Goal: Information Seeking & Learning: Compare options

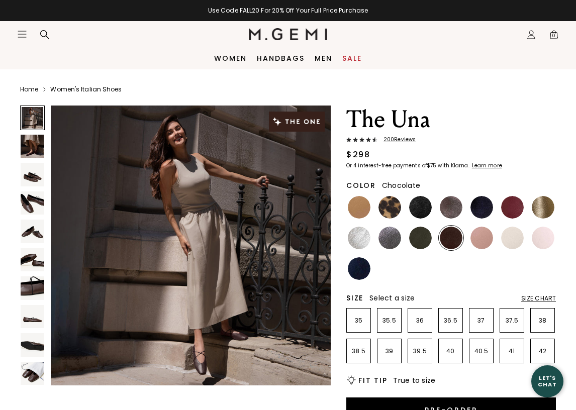
click at [422, 214] on img at bounding box center [420, 207] width 23 height 23
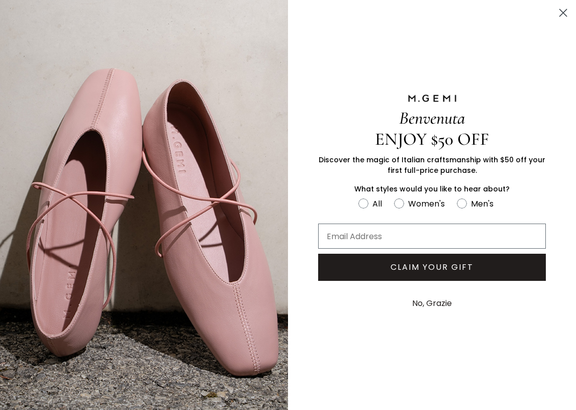
click at [562, 14] on icon "Close dialog" at bounding box center [563, 13] width 7 height 7
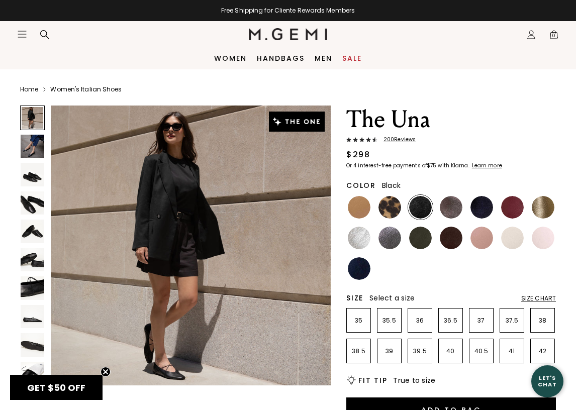
click at [29, 321] on img at bounding box center [33, 317] width 24 height 24
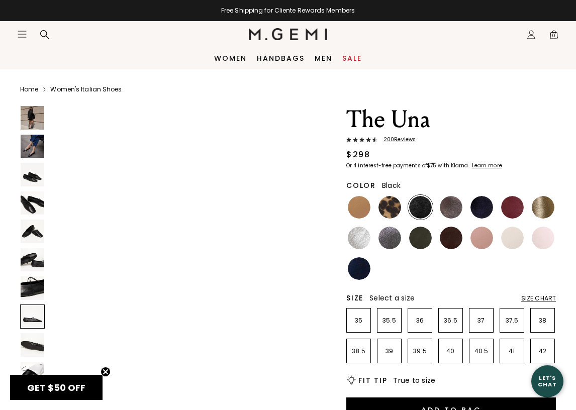
scroll to position [2032, 0]
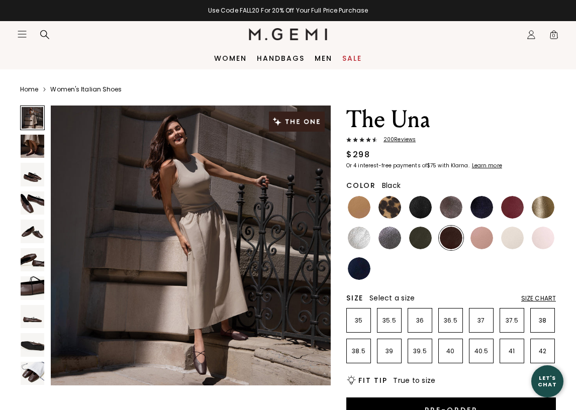
click at [420, 210] on img at bounding box center [420, 207] width 23 height 23
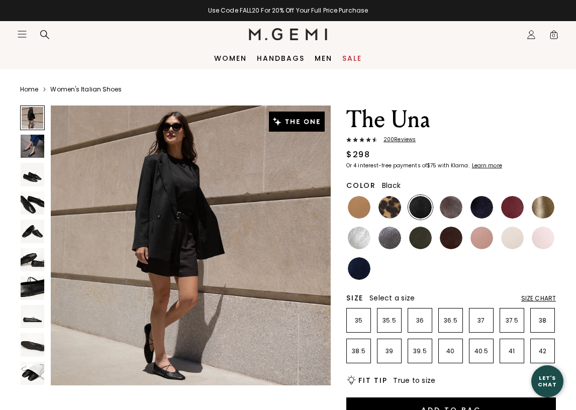
click at [40, 181] on img at bounding box center [33, 175] width 24 height 24
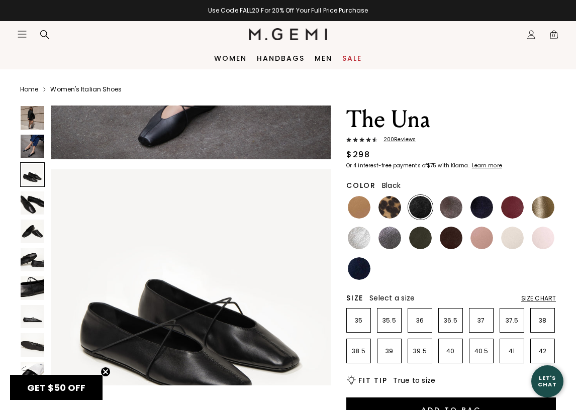
scroll to position [581, 0]
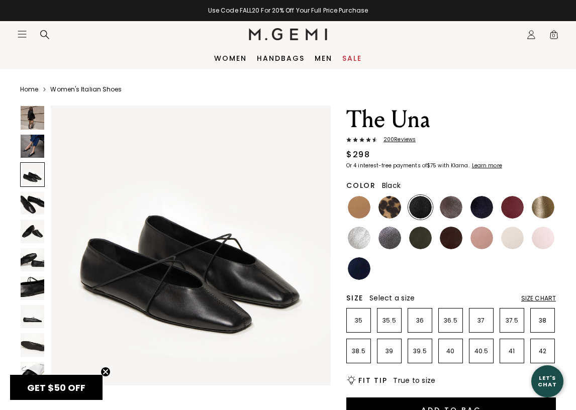
click at [38, 199] on img at bounding box center [33, 204] width 24 height 24
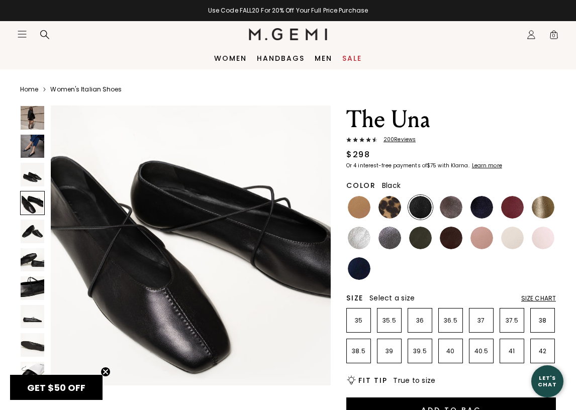
click at [37, 228] on img at bounding box center [33, 232] width 24 height 24
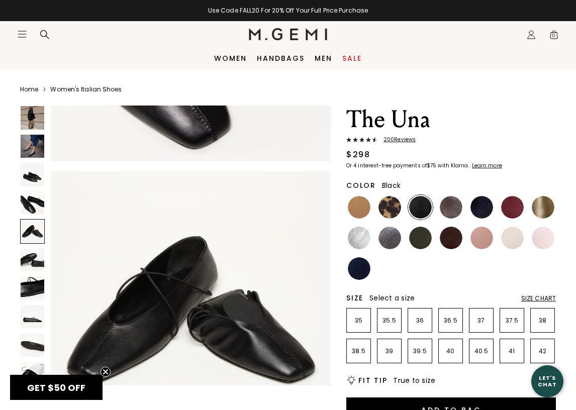
scroll to position [1162, 0]
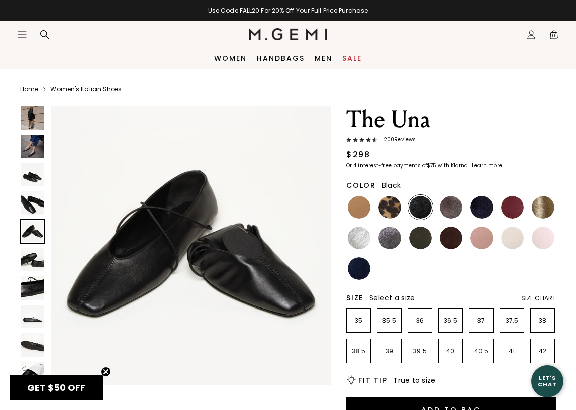
click at [35, 266] on img at bounding box center [33, 260] width 24 height 24
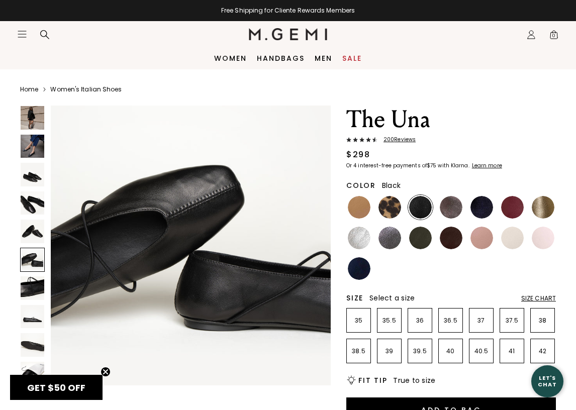
click at [35, 291] on img at bounding box center [33, 289] width 24 height 24
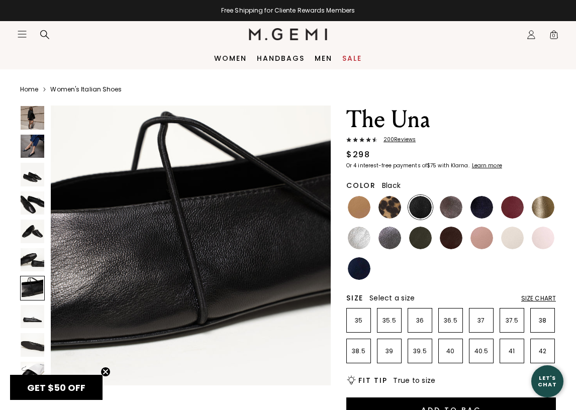
click at [34, 311] on img at bounding box center [33, 317] width 24 height 24
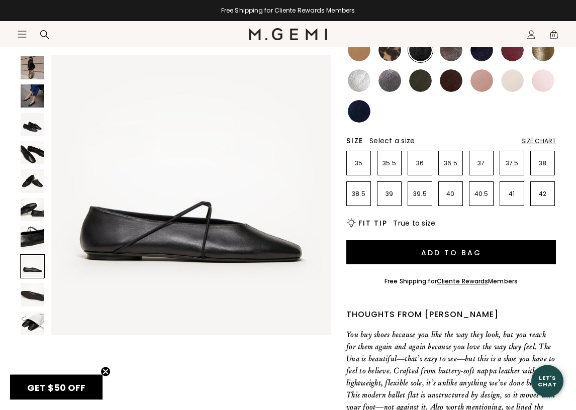
scroll to position [157, 0]
click at [36, 295] on img at bounding box center [33, 295] width 24 height 24
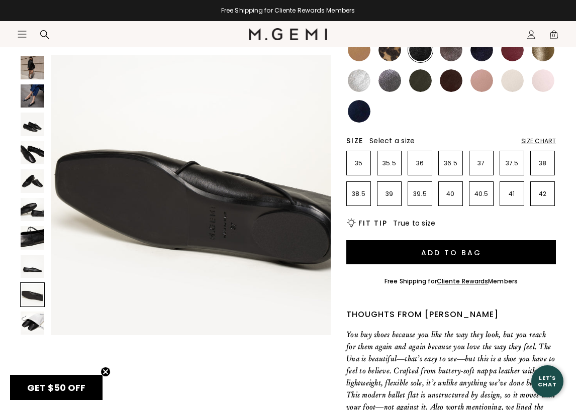
click at [31, 330] on img at bounding box center [33, 324] width 24 height 24
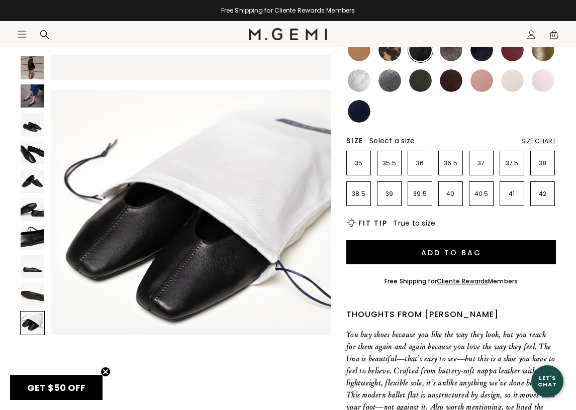
scroll to position [2613, 0]
